Goal: Transaction & Acquisition: Subscribe to service/newsletter

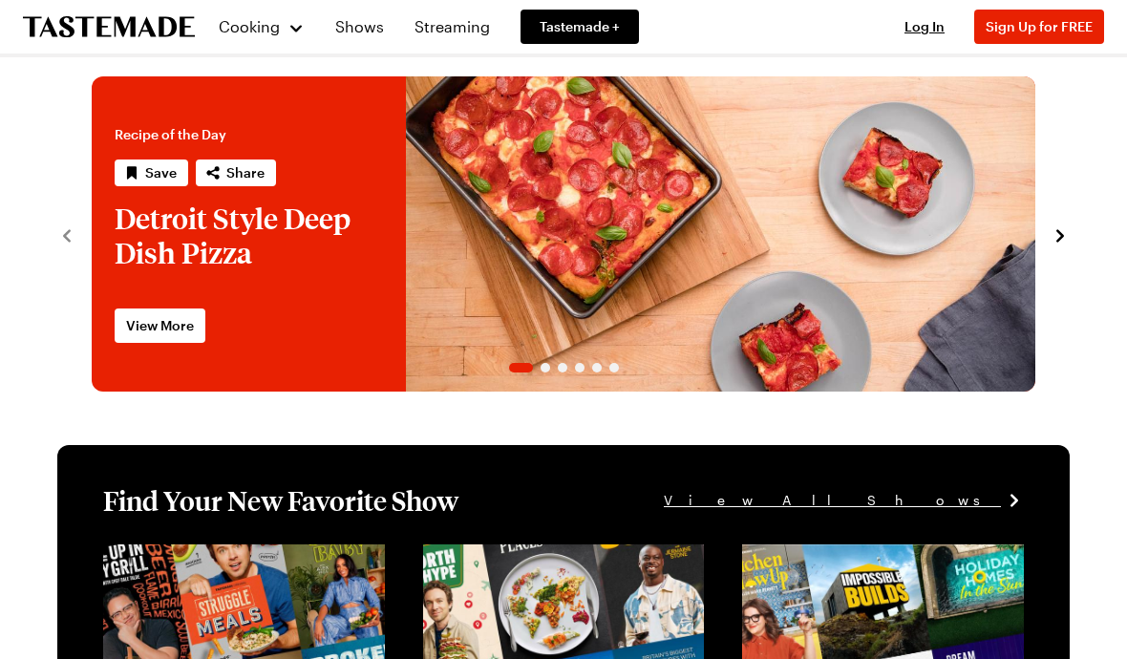
scroll to position [32, 0]
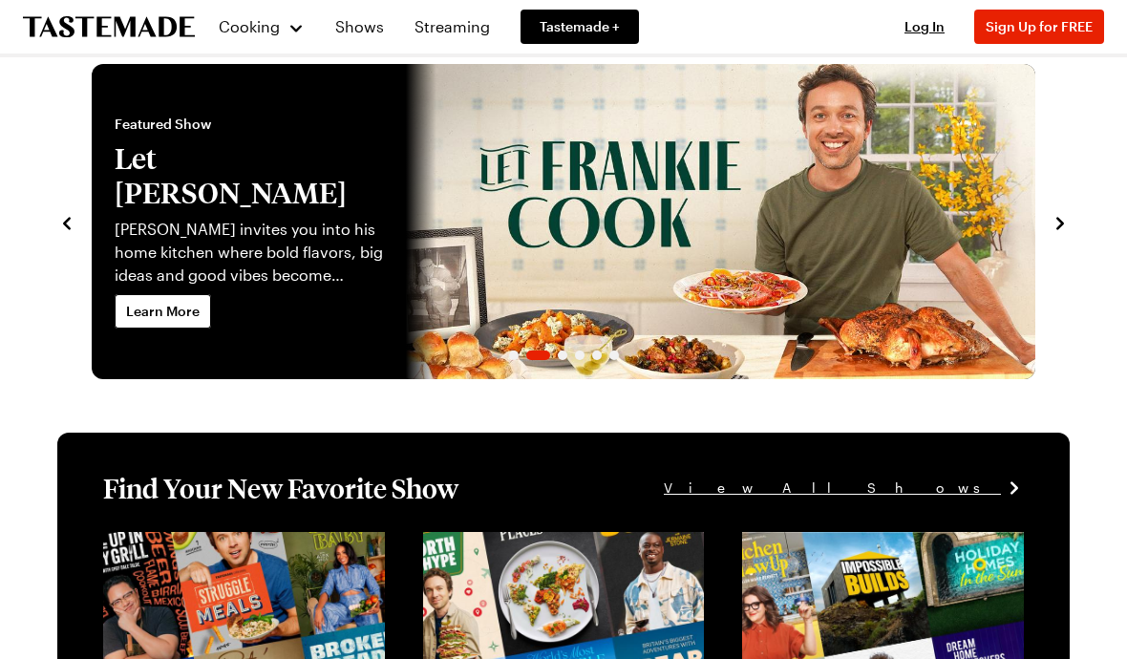
click at [1055, 236] on div "Recipe of the Day Save Share Detroit Style Deep Dish Pizza Next time you're cra…" at bounding box center [563, 221] width 1013 height 315
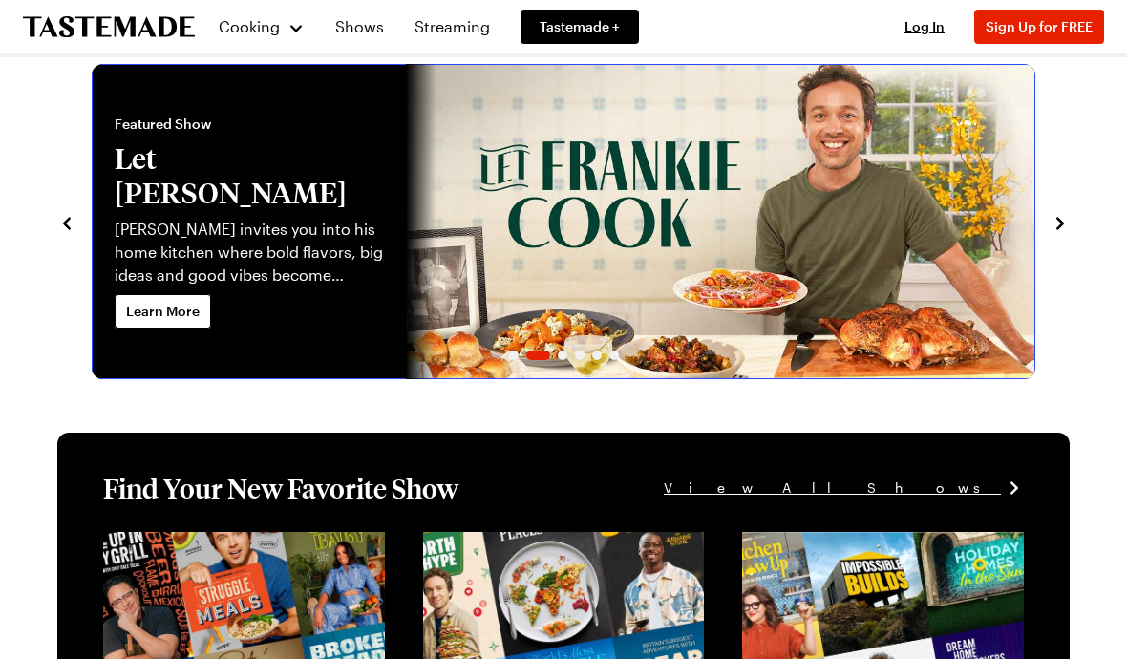
click at [92, 232] on link "Let Frankie Cook" at bounding box center [92, 221] width 0 height 315
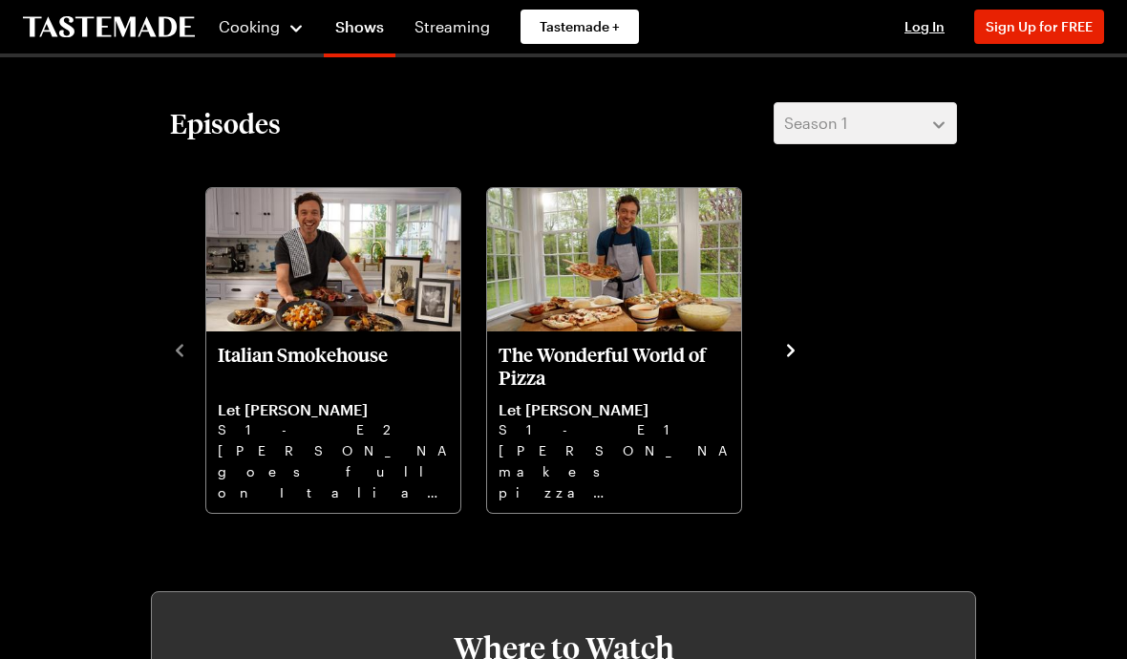
scroll to position [433, 0]
click at [381, 352] on p "Italian Smokehouse" at bounding box center [333, 366] width 231 height 46
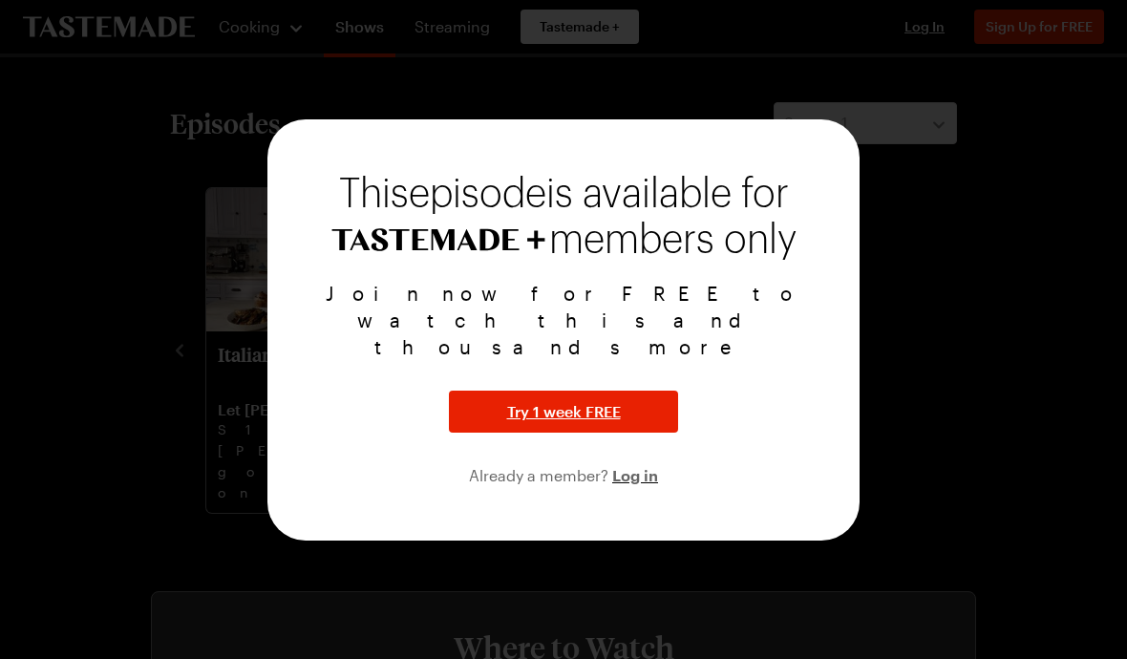
click at [779, 474] on div "Join now for FREE to watch this and thousands more Try 1 week FREE Already a me…" at bounding box center [563, 383] width 546 height 207
click at [812, 353] on div "Join now for FREE to watch this and thousands more Try 1 week FREE Already a me…" at bounding box center [563, 383] width 546 height 207
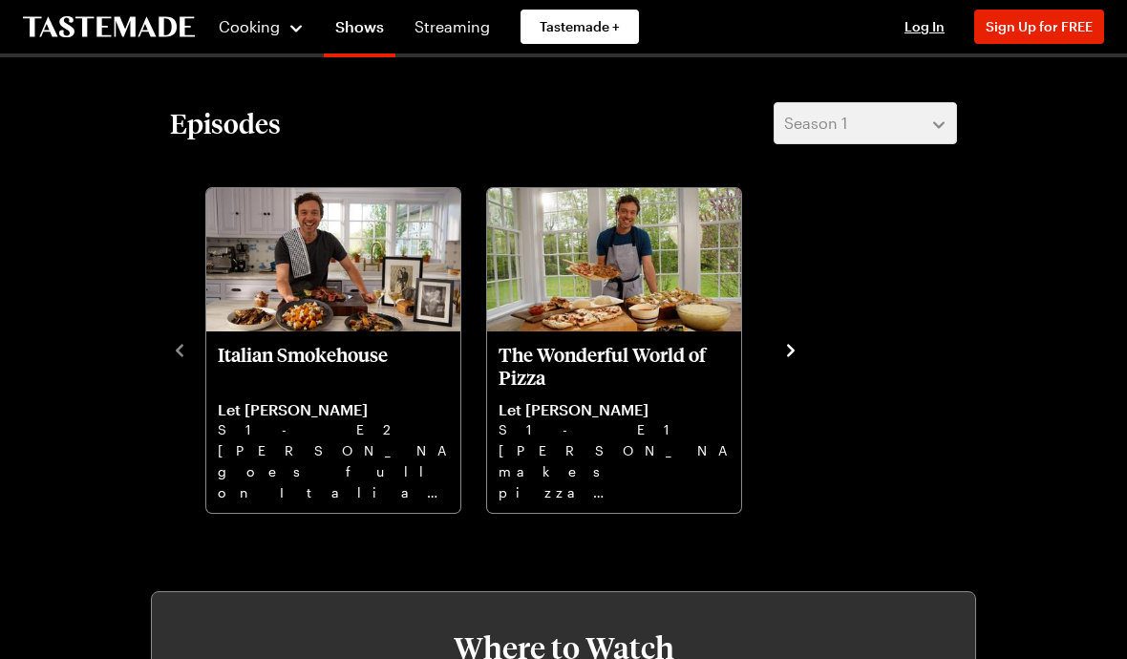
click at [1082, 32] on span "Sign Up for FREE" at bounding box center [1039, 26] width 107 height 16
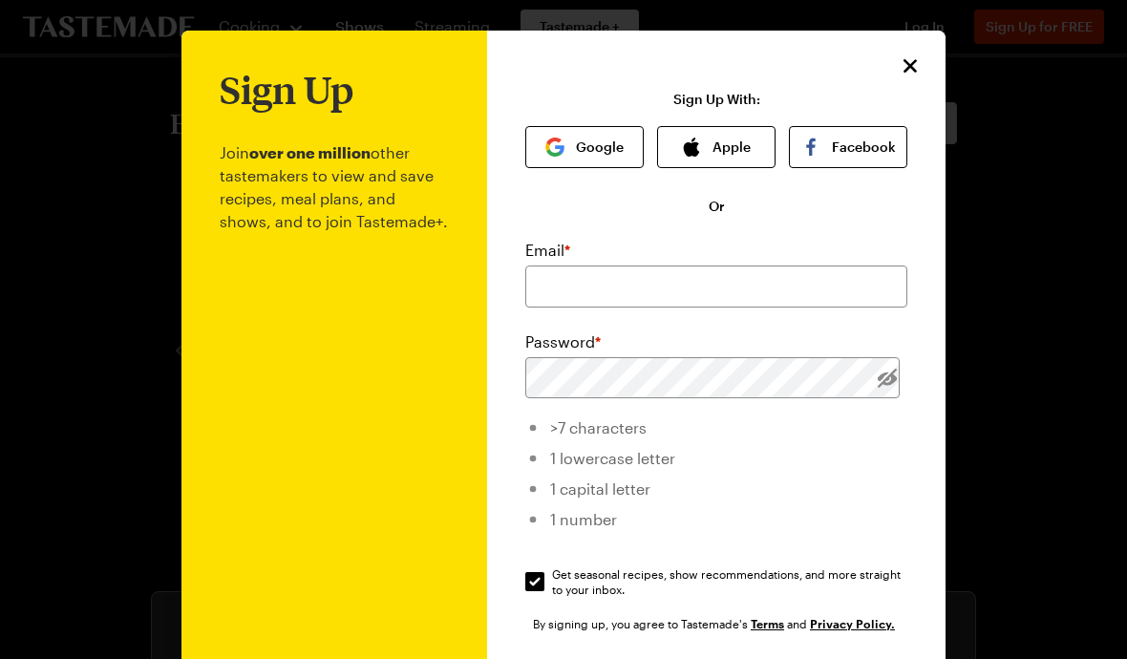
click at [593, 147] on button "Google" at bounding box center [584, 147] width 118 height 42
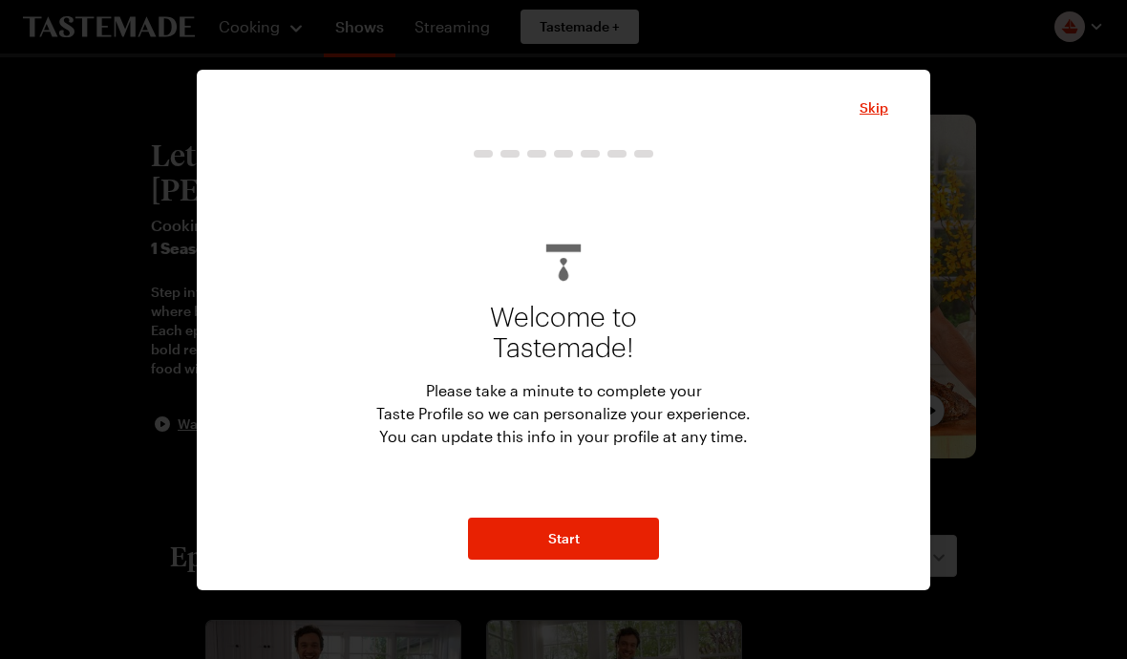
click at [619, 551] on button "Start" at bounding box center [563, 539] width 191 height 42
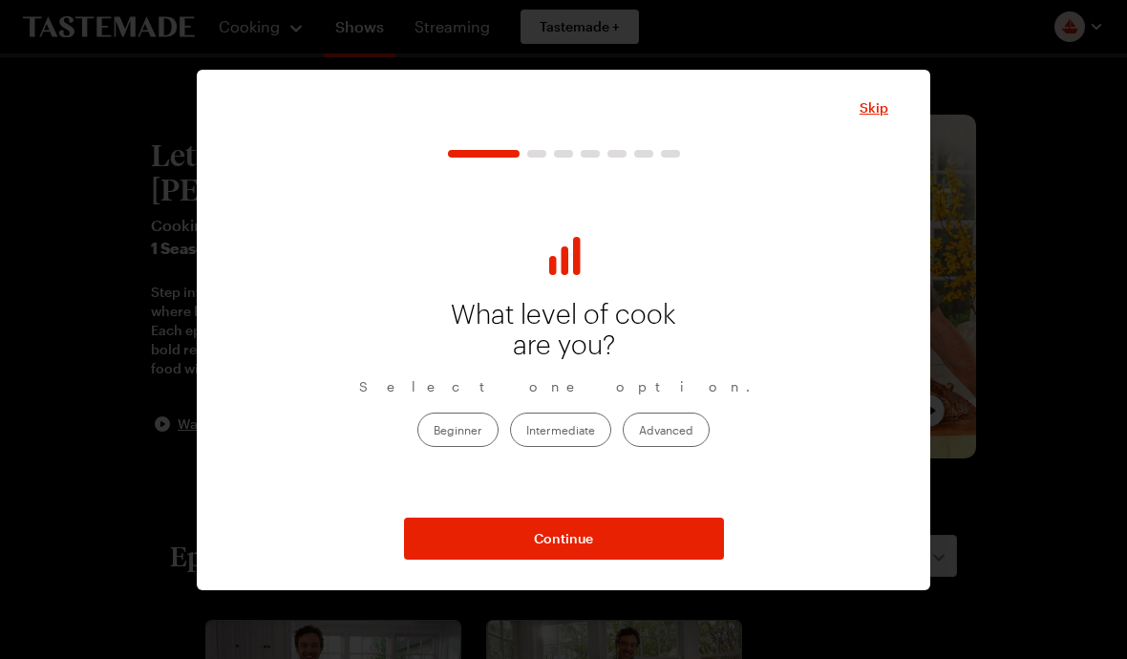
click at [670, 436] on label "Advanced" at bounding box center [666, 430] width 87 height 34
click at [639, 432] on input "Advanced" at bounding box center [639, 432] width 0 height 0
click at [655, 545] on button "Continue" at bounding box center [564, 539] width 320 height 42
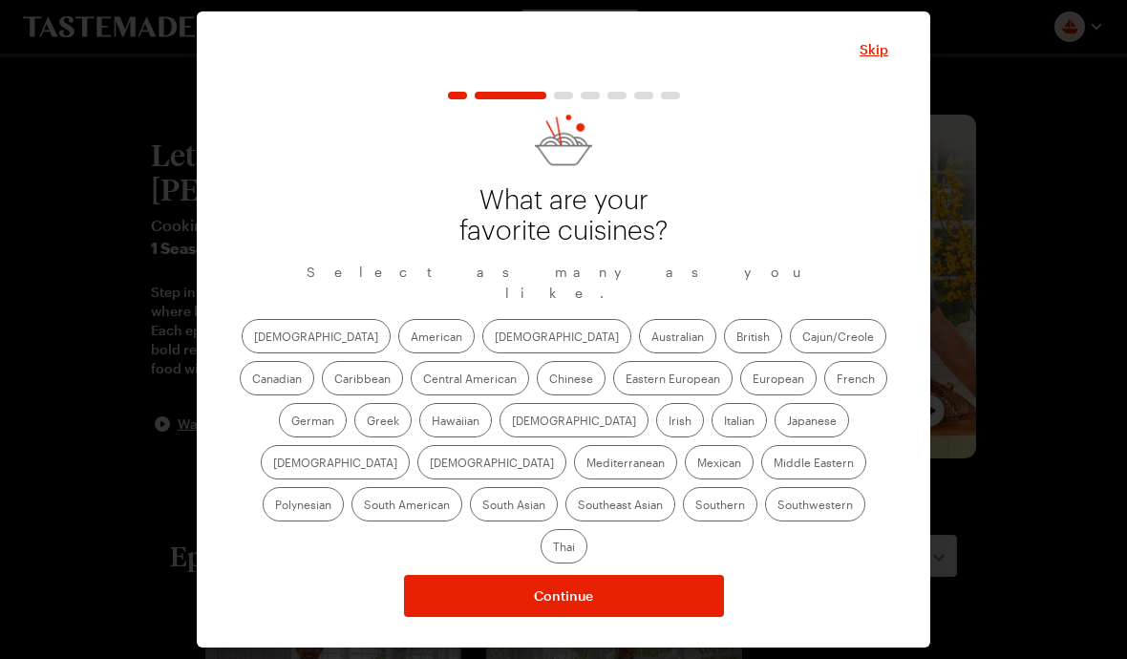
click at [790, 353] on label "Cajun/Creole" at bounding box center [838, 336] width 96 height 34
click at [802, 338] on input "Cajun/Creole" at bounding box center [802, 338] width 0 height 0
click at [685, 480] on label "Mexican" at bounding box center [719, 462] width 69 height 34
click at [697, 464] on input "Mexican" at bounding box center [697, 464] width 0 height 0
click at [398, 352] on label "American" at bounding box center [436, 336] width 76 height 34
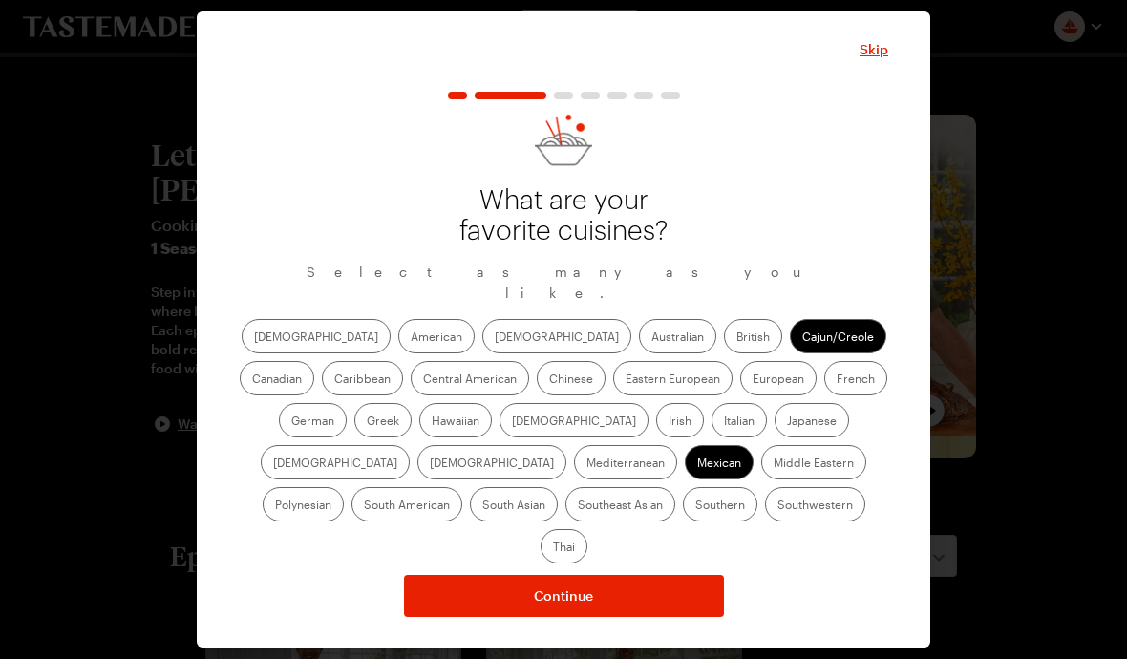
click at [411, 338] on input "American" at bounding box center [411, 338] width 0 height 0
click at [500, 438] on label "Indian" at bounding box center [574, 420] width 149 height 34
click at [512, 422] on input "Indian" at bounding box center [512, 422] width 0 height 0
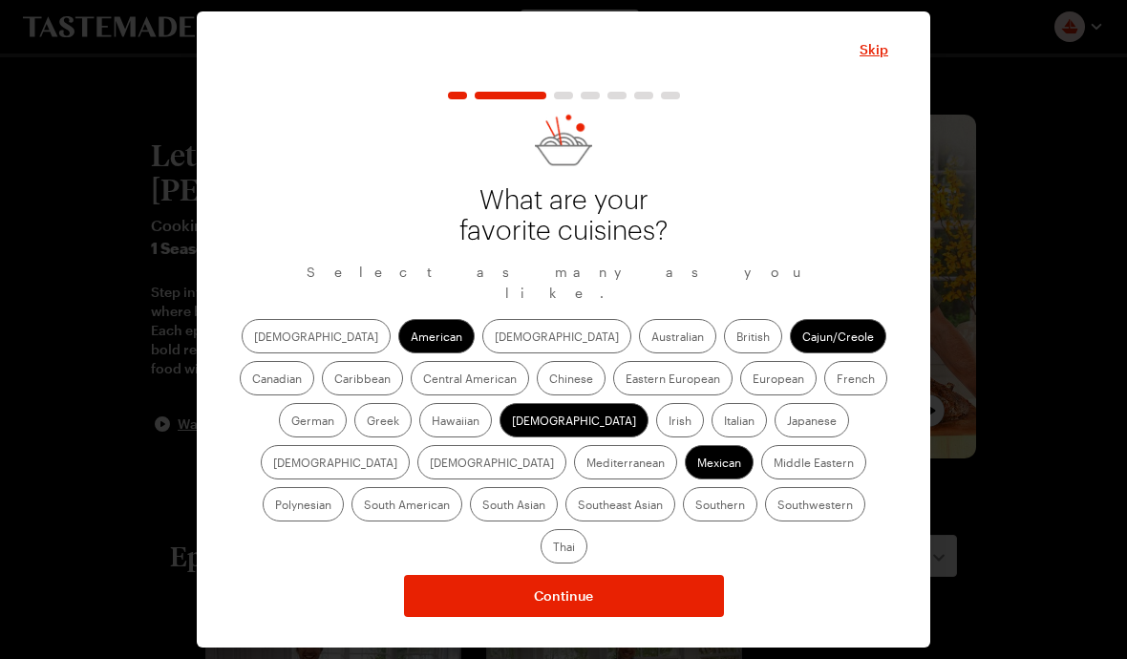
click at [683, 522] on label "Southern" at bounding box center [720, 504] width 75 height 34
click at [695, 506] on input "Southern" at bounding box center [695, 506] width 0 height 0
click at [482, 341] on label "Asian" at bounding box center [556, 336] width 149 height 34
click at [495, 338] on input "Asian" at bounding box center [495, 338] width 0 height 0
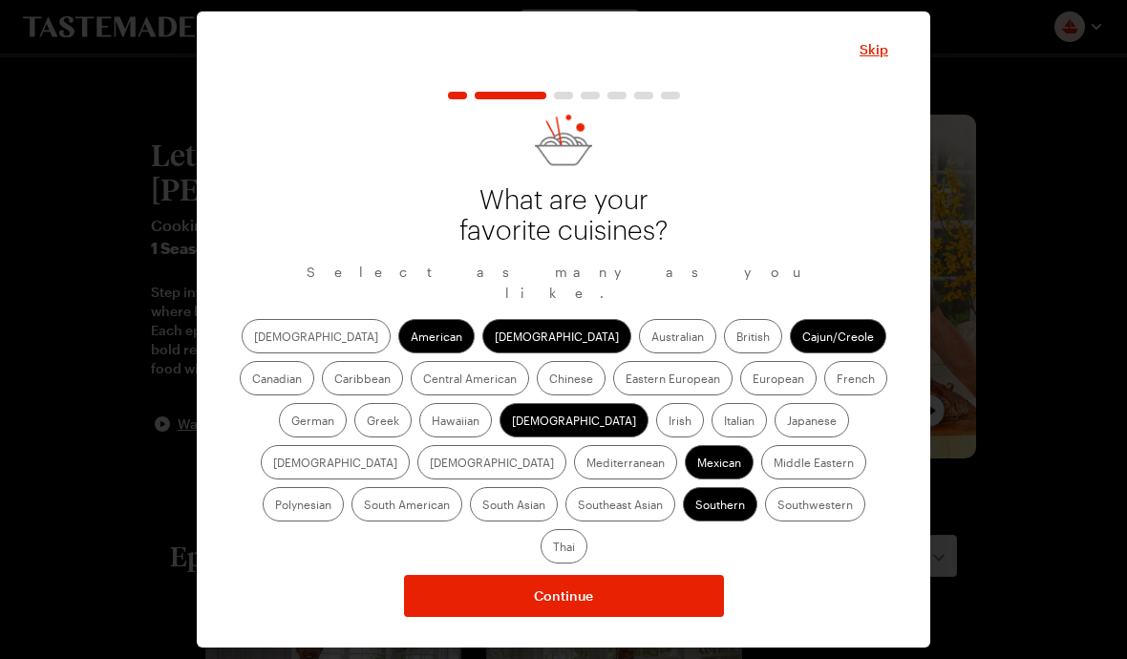
click at [537, 378] on label "Chinese" at bounding box center [571, 378] width 69 height 34
click at [549, 380] on input "Chinese" at bounding box center [549, 380] width 0 height 0
click at [712, 437] on label "Italian" at bounding box center [739, 420] width 55 height 34
click at [724, 422] on input "Italian" at bounding box center [724, 422] width 0 height 0
click at [670, 575] on button "Continue" at bounding box center [564, 596] width 320 height 42
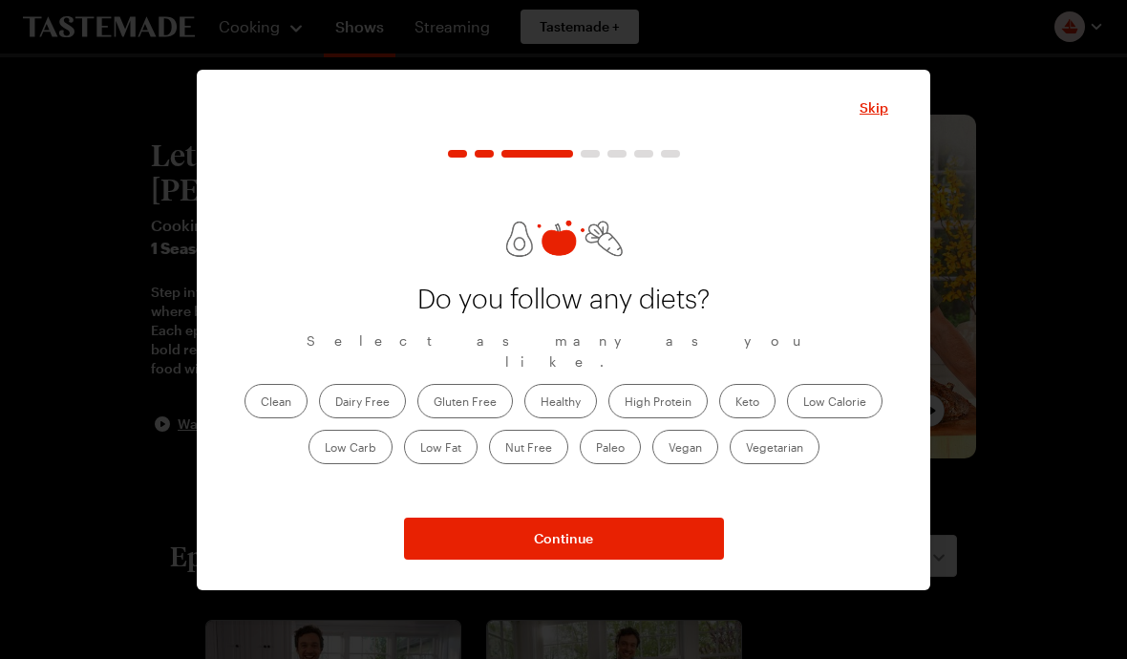
click at [653, 529] on button "Continue" at bounding box center [564, 539] width 320 height 42
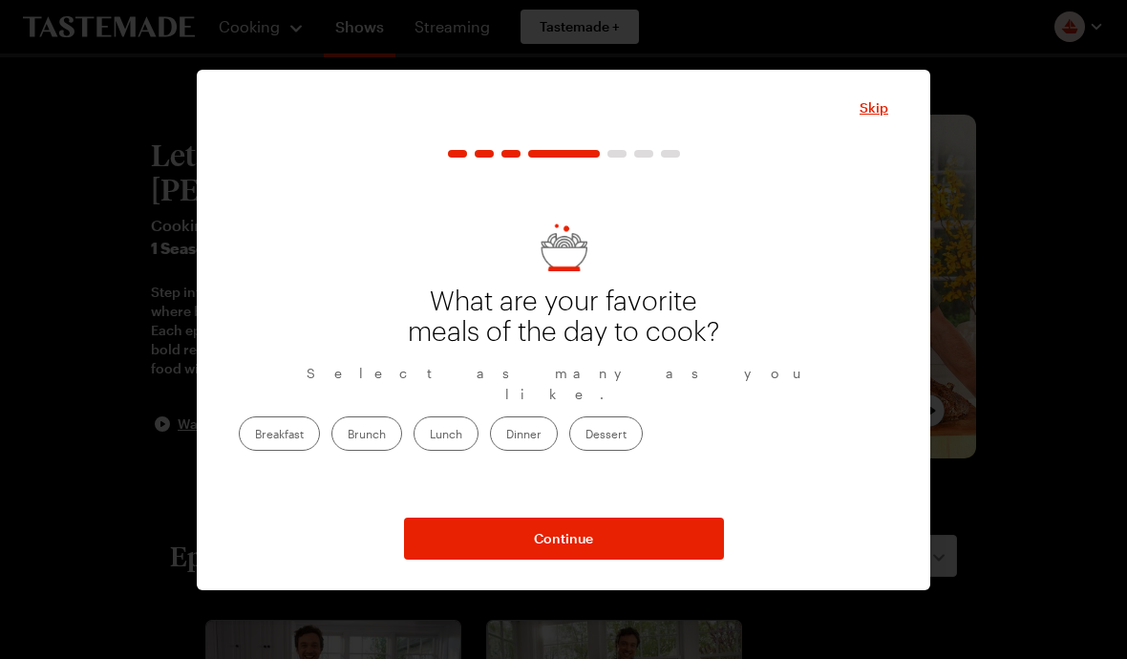
click at [558, 430] on label "Dinner" at bounding box center [524, 434] width 68 height 34
click at [506, 436] on input "Dinner" at bounding box center [506, 436] width 0 height 0
click at [651, 544] on button "Continue" at bounding box center [564, 539] width 320 height 42
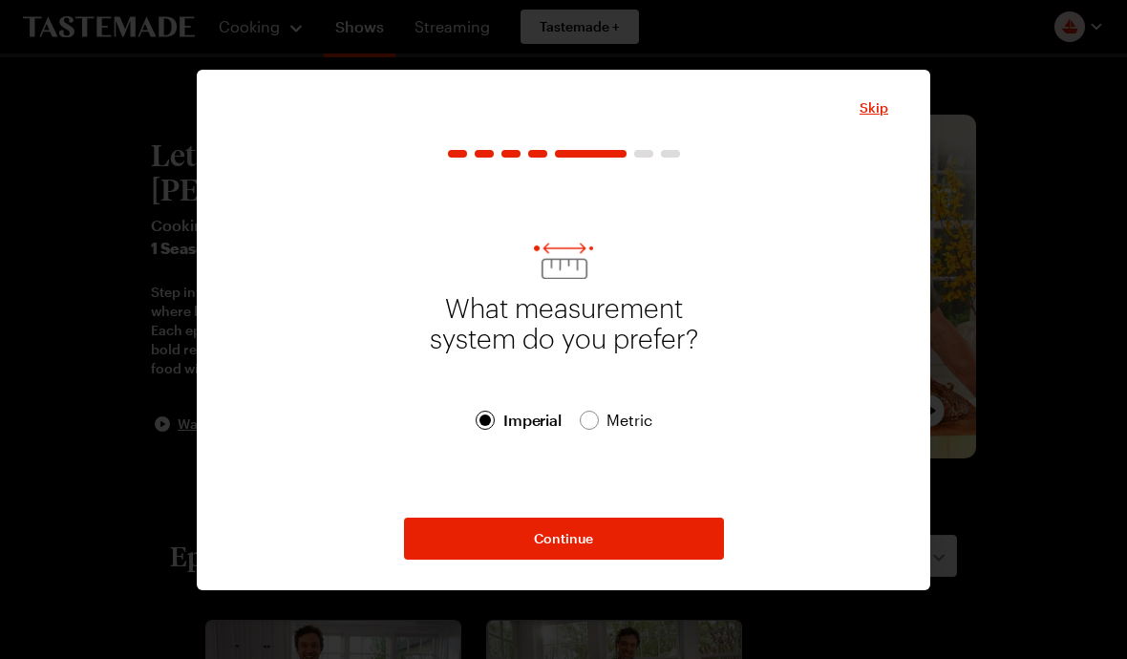
click at [650, 551] on button "Continue" at bounding box center [564, 539] width 320 height 42
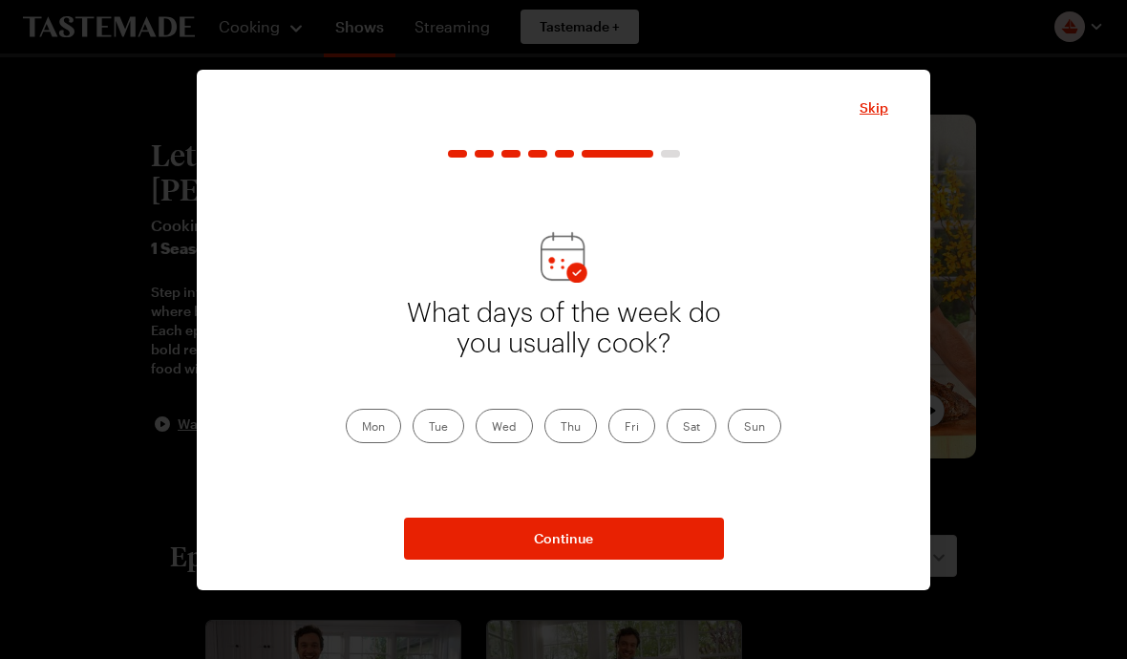
click at [381, 431] on label "Mon" at bounding box center [373, 426] width 55 height 34
click at [362, 428] on input "Mon" at bounding box center [362, 428] width 0 height 0
click at [444, 424] on label "Tue" at bounding box center [439, 426] width 52 height 34
click at [429, 428] on input "Tue" at bounding box center [429, 428] width 0 height 0
click at [576, 433] on label "Thu" at bounding box center [571, 426] width 53 height 34
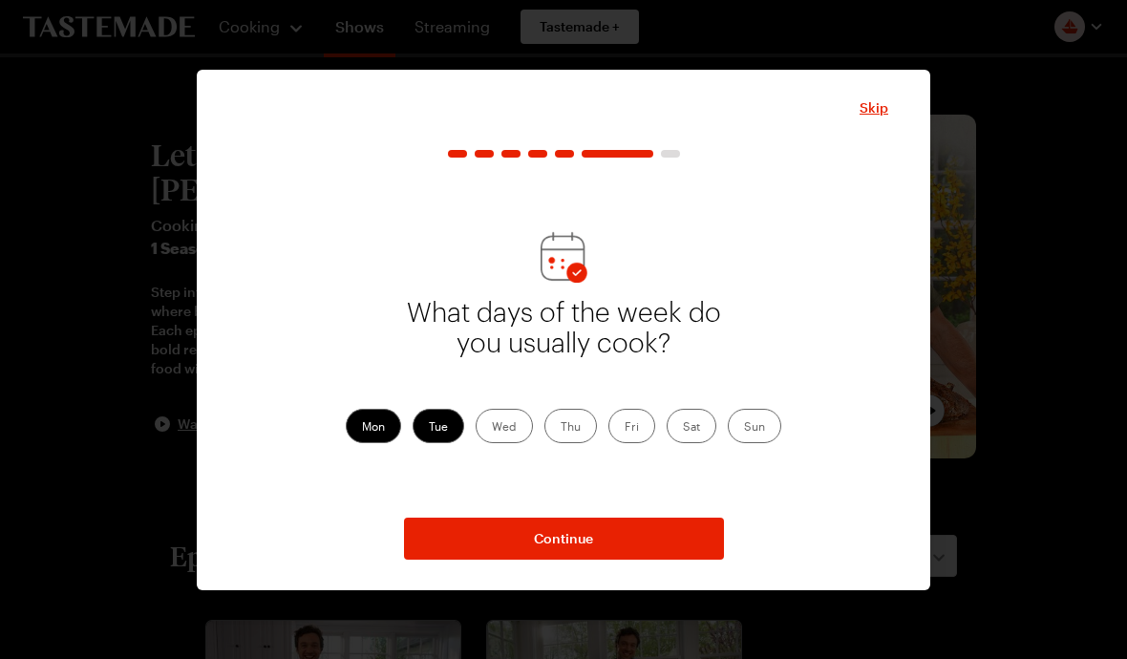
click at [561, 428] on input "Thu" at bounding box center [561, 428] width 0 height 0
click at [511, 428] on label "Wed" at bounding box center [504, 426] width 57 height 34
click at [492, 428] on input "Wed" at bounding box center [492, 428] width 0 height 0
click at [633, 549] on button "Continue" at bounding box center [564, 539] width 320 height 42
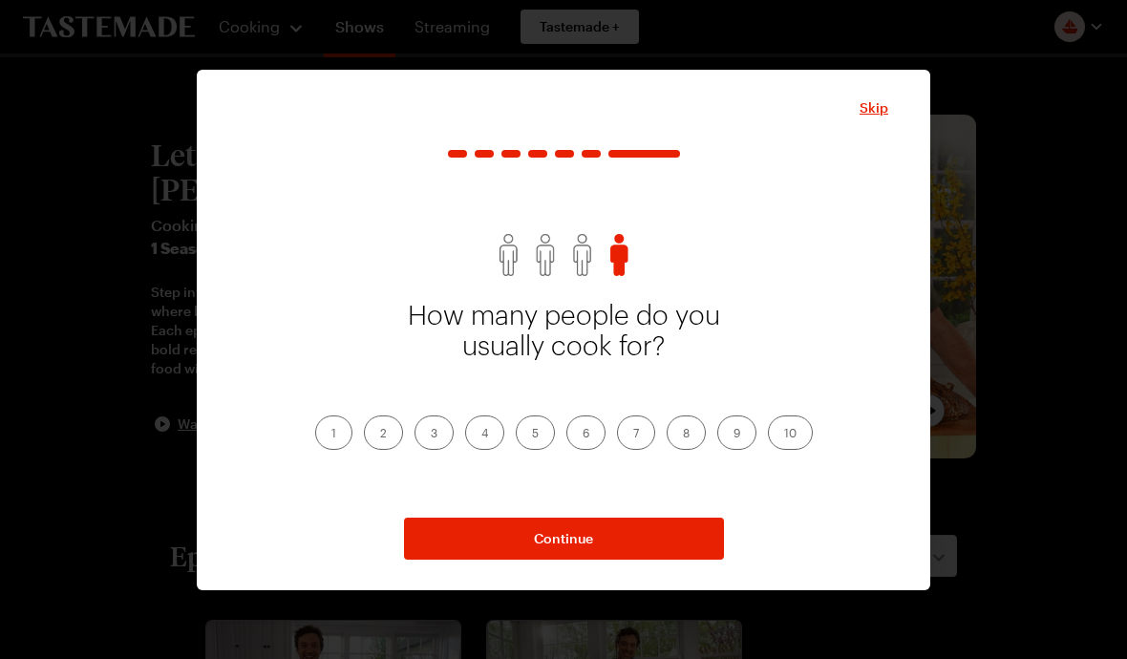
click at [380, 428] on label "2" at bounding box center [383, 433] width 39 height 34
click at [380, 435] on input "2" at bounding box center [380, 435] width 0 height 0
click at [624, 556] on button "Continue" at bounding box center [564, 539] width 320 height 42
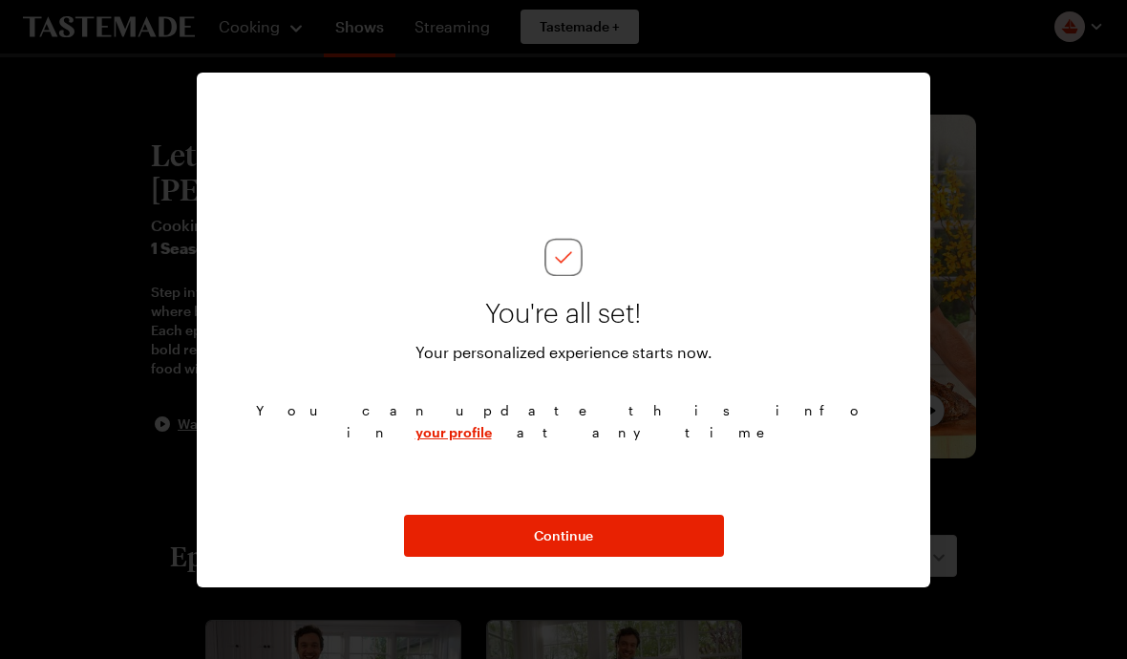
click at [644, 546] on button "Continue" at bounding box center [564, 536] width 320 height 42
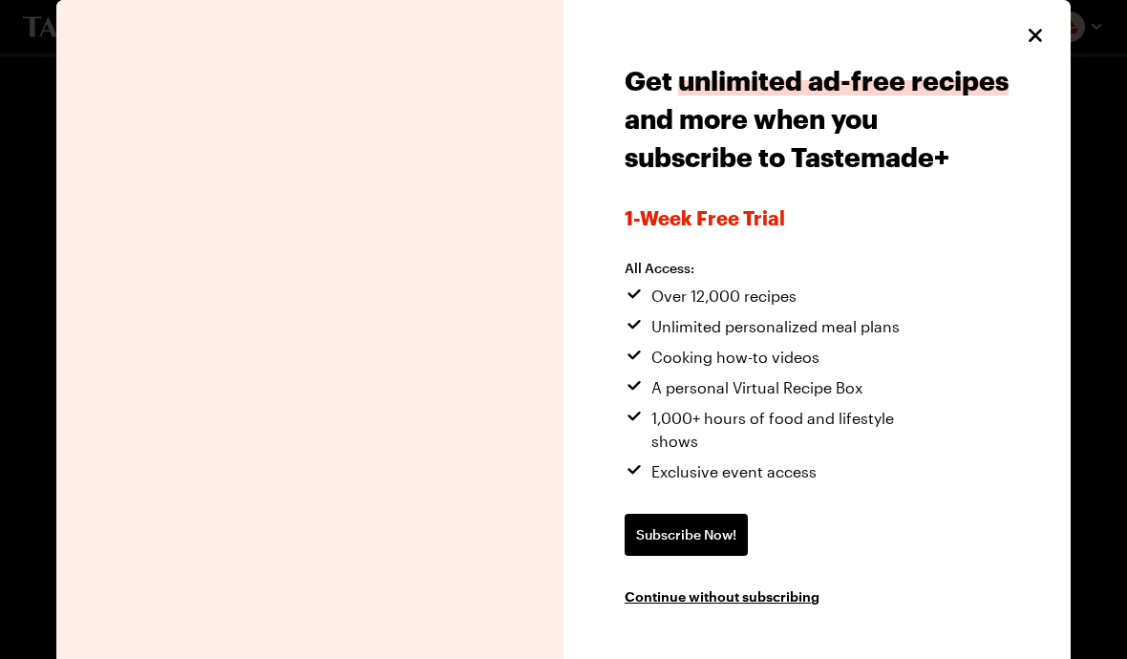
click at [727, 514] on link "Subscribe Now!" at bounding box center [686, 535] width 123 height 42
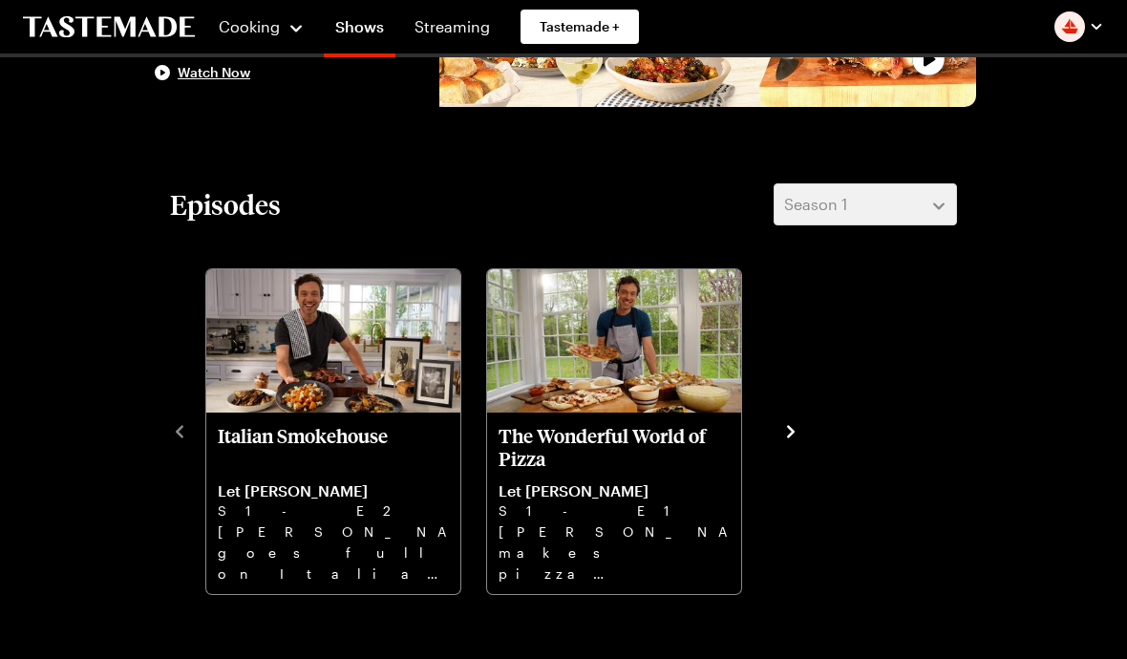
scroll to position [352, 0]
click at [373, 436] on p "Italian Smokehouse" at bounding box center [333, 447] width 231 height 46
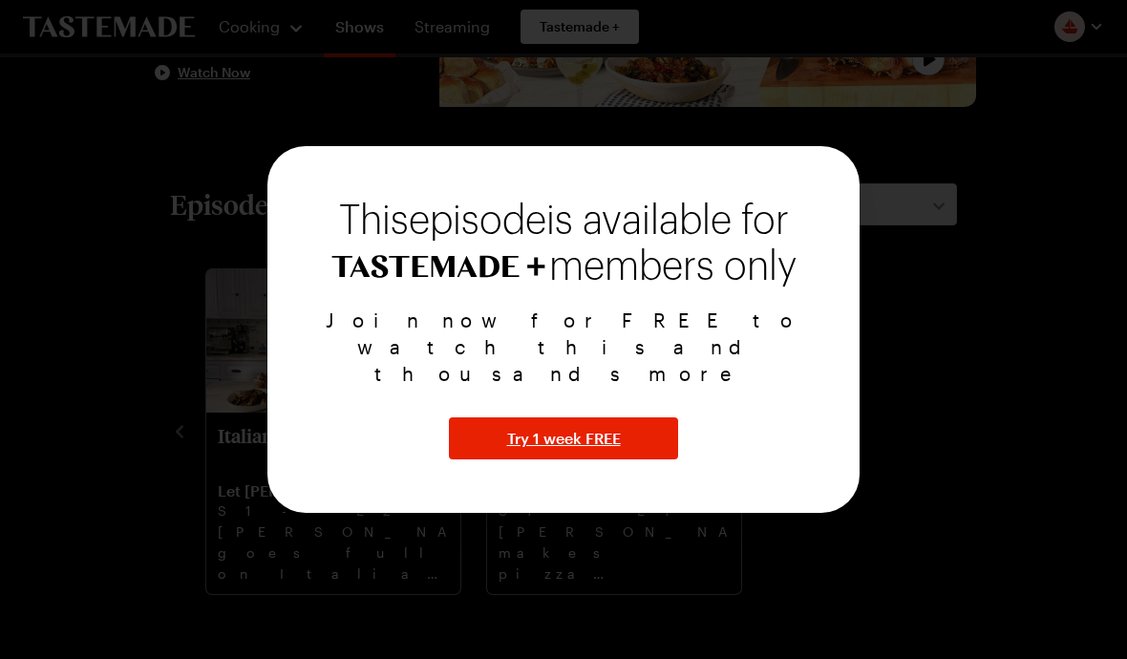
click at [781, 449] on div "Join now for FREE to watch this and thousands more Try 1 week FREE" at bounding box center [563, 383] width 546 height 153
click at [817, 288] on div "members only" at bounding box center [563, 265] width 546 height 46
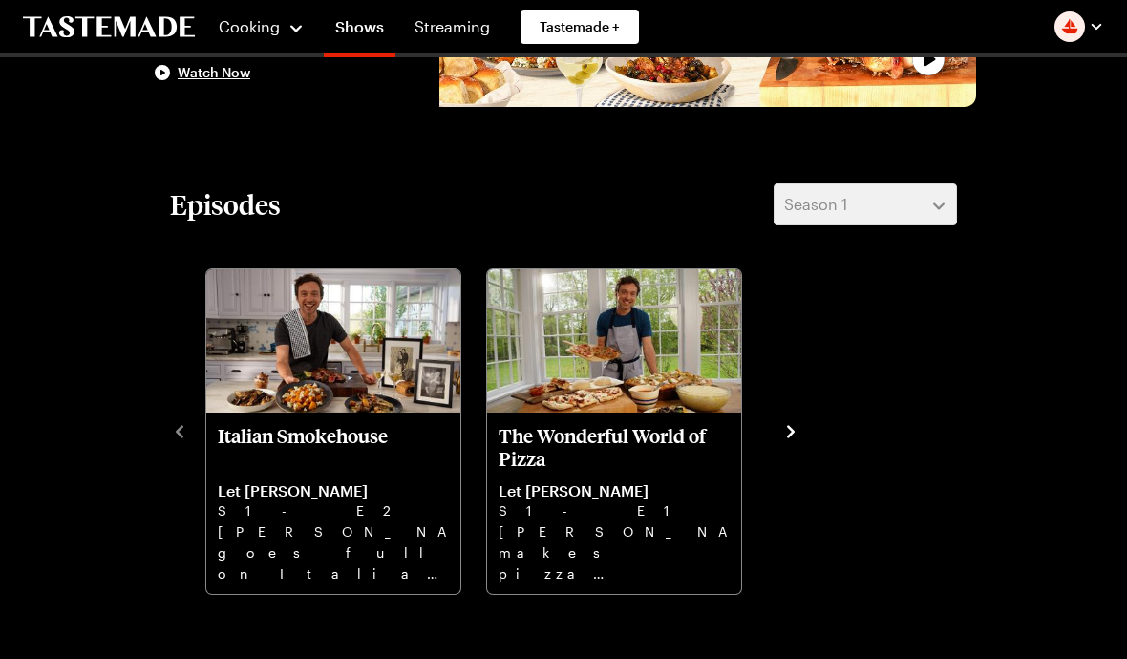
click at [682, 391] on img "The Wonderful World of Pizza" at bounding box center [614, 340] width 254 height 143
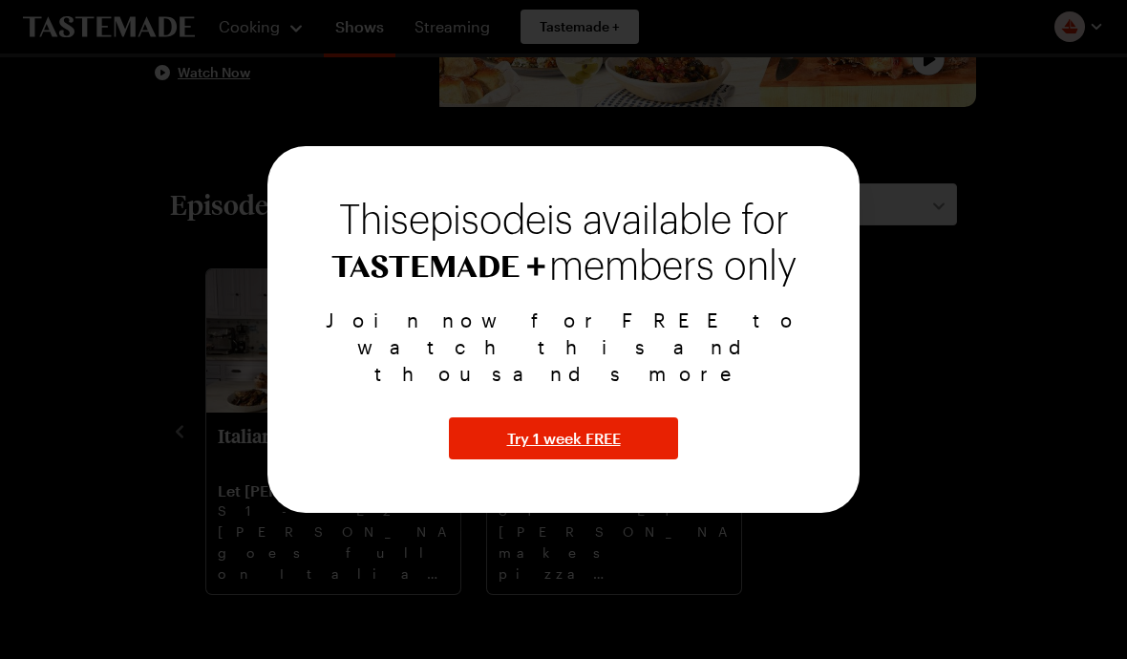
click at [700, 459] on div "Join now for FREE to watch this and thousands more Try 1 week FREE" at bounding box center [563, 383] width 546 height 153
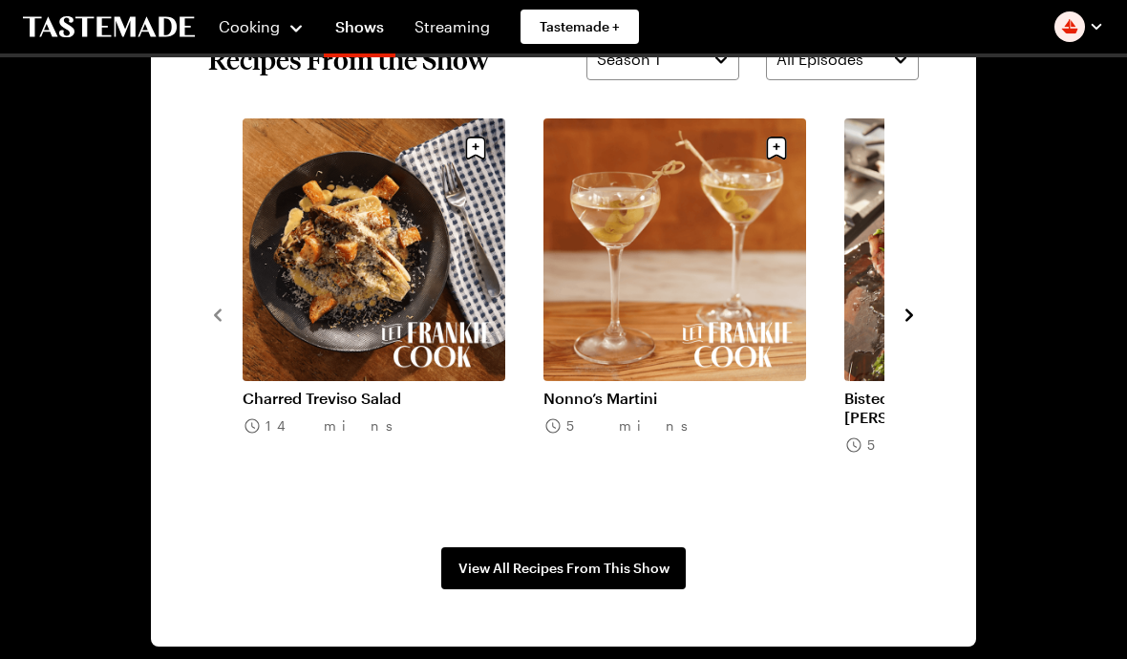
scroll to position [1397, 0]
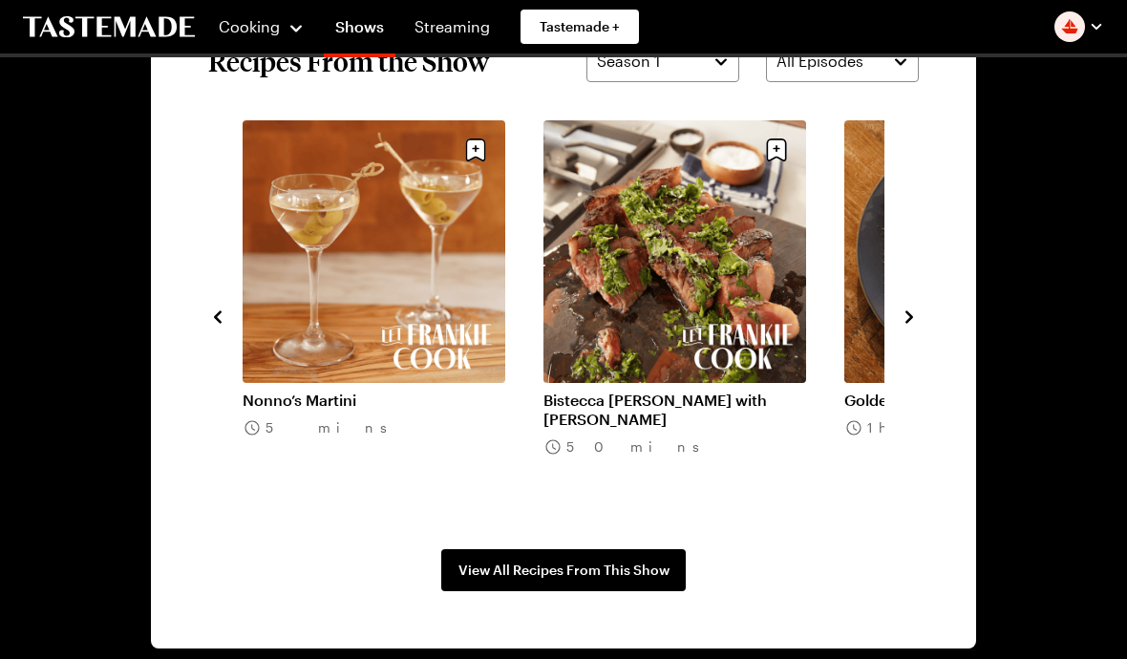
click at [738, 391] on link "Bistecca [PERSON_NAME] with [PERSON_NAME]" at bounding box center [675, 410] width 263 height 38
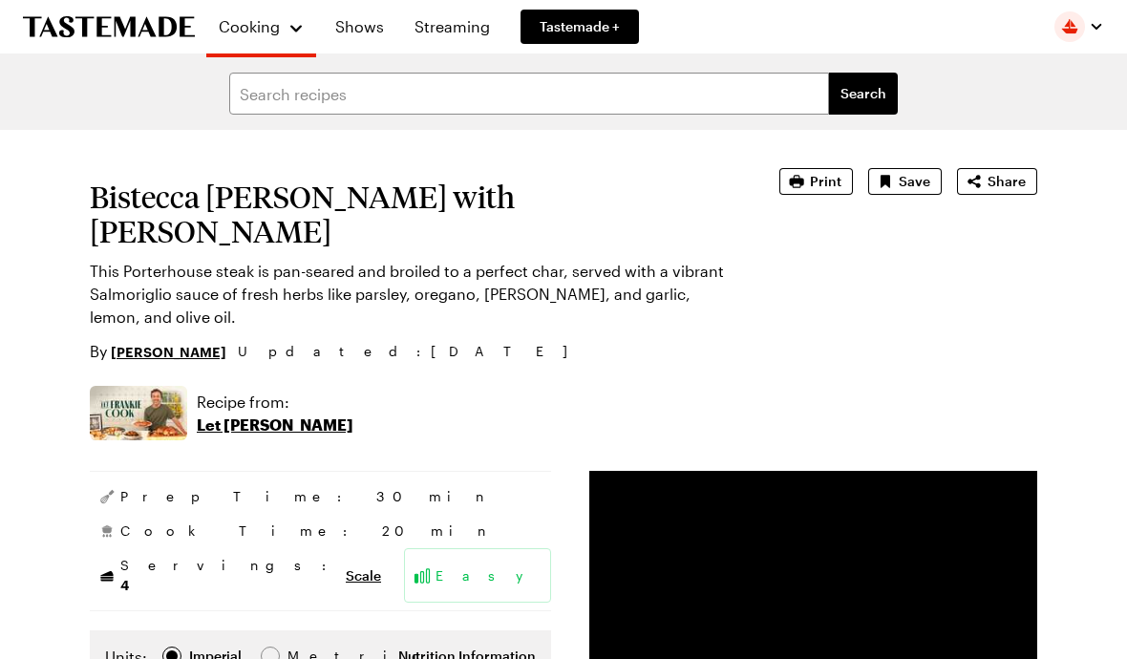
type textarea "x"
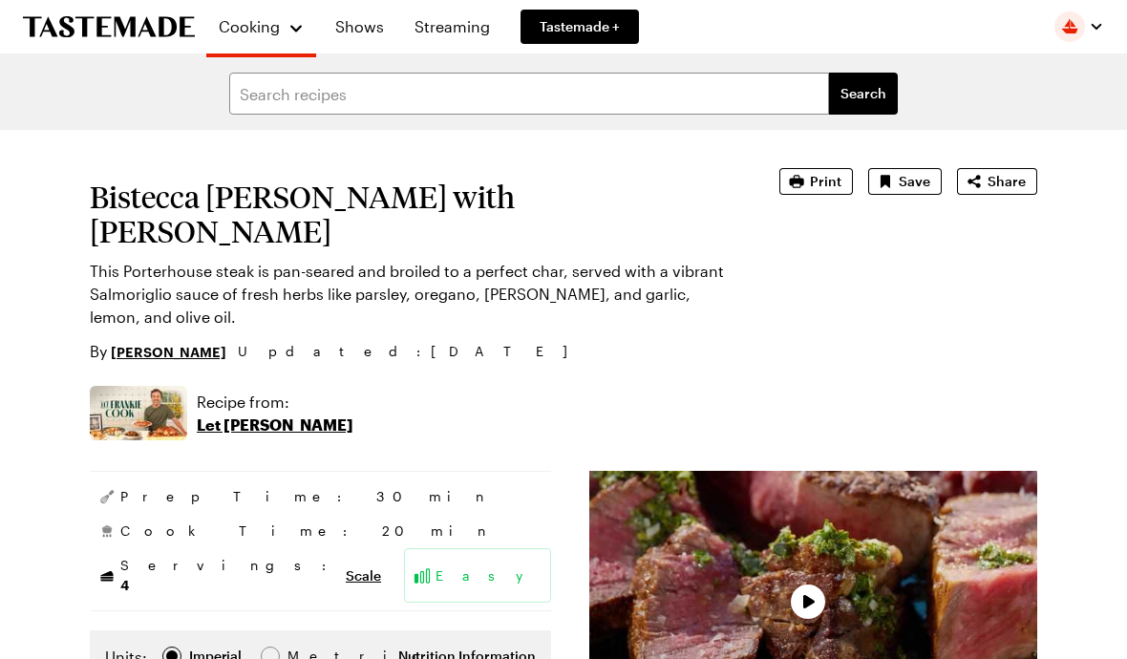
type textarea "x"
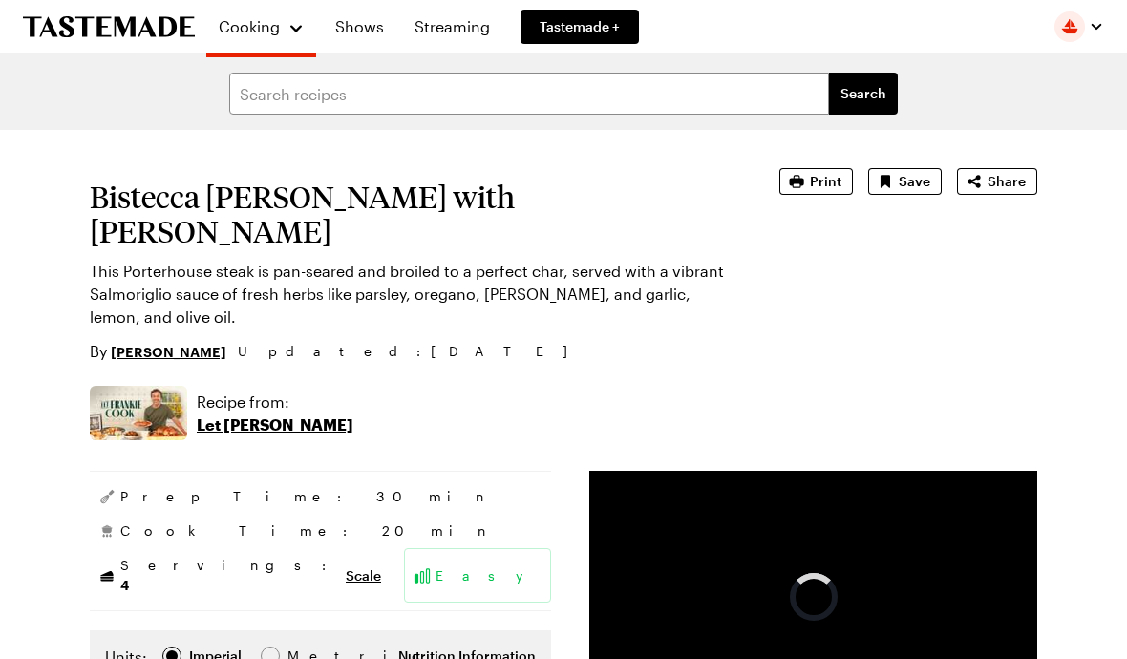
type textarea "x"
